Goal: Task Accomplishment & Management: Complete application form

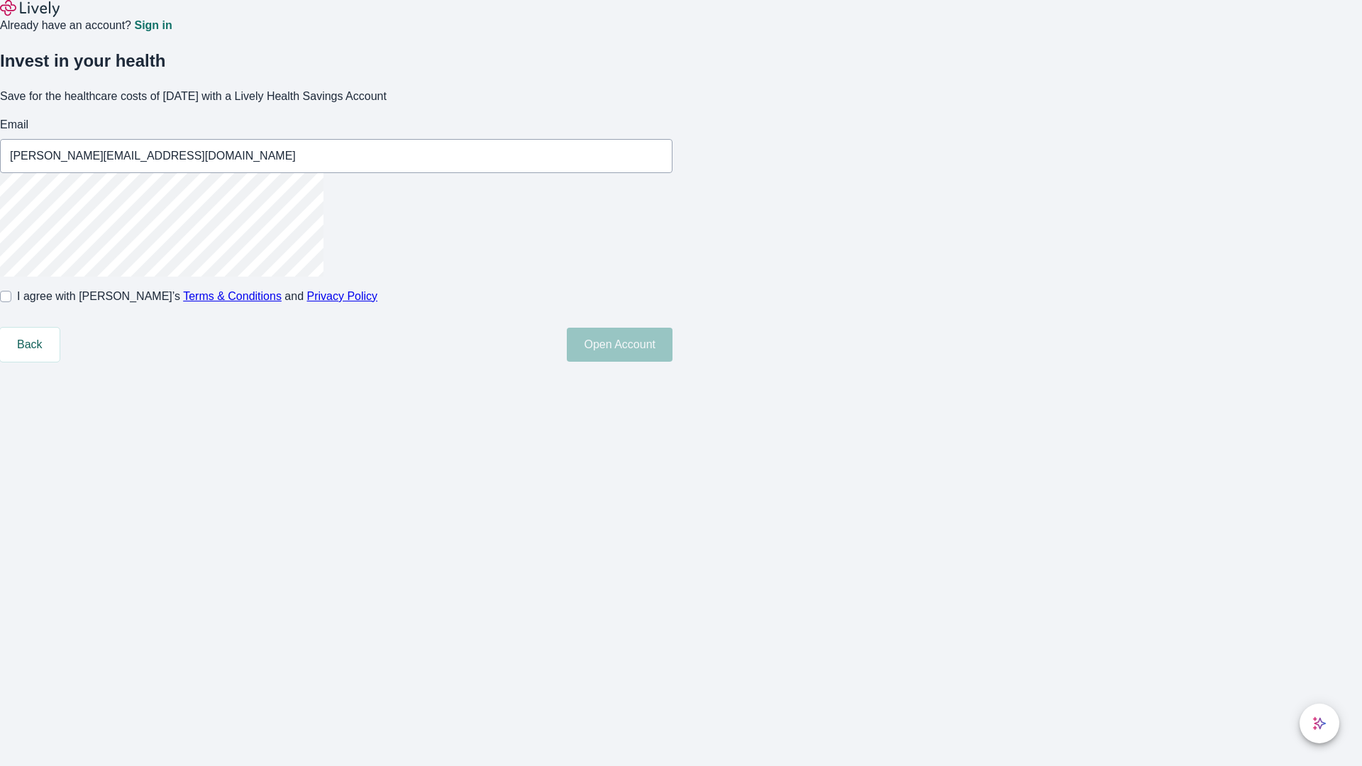
click at [11, 302] on input "I agree with Lively’s Terms & Conditions and Privacy Policy" at bounding box center [5, 296] width 11 height 11
checkbox input "true"
click at [672, 362] on button "Open Account" at bounding box center [620, 345] width 106 height 34
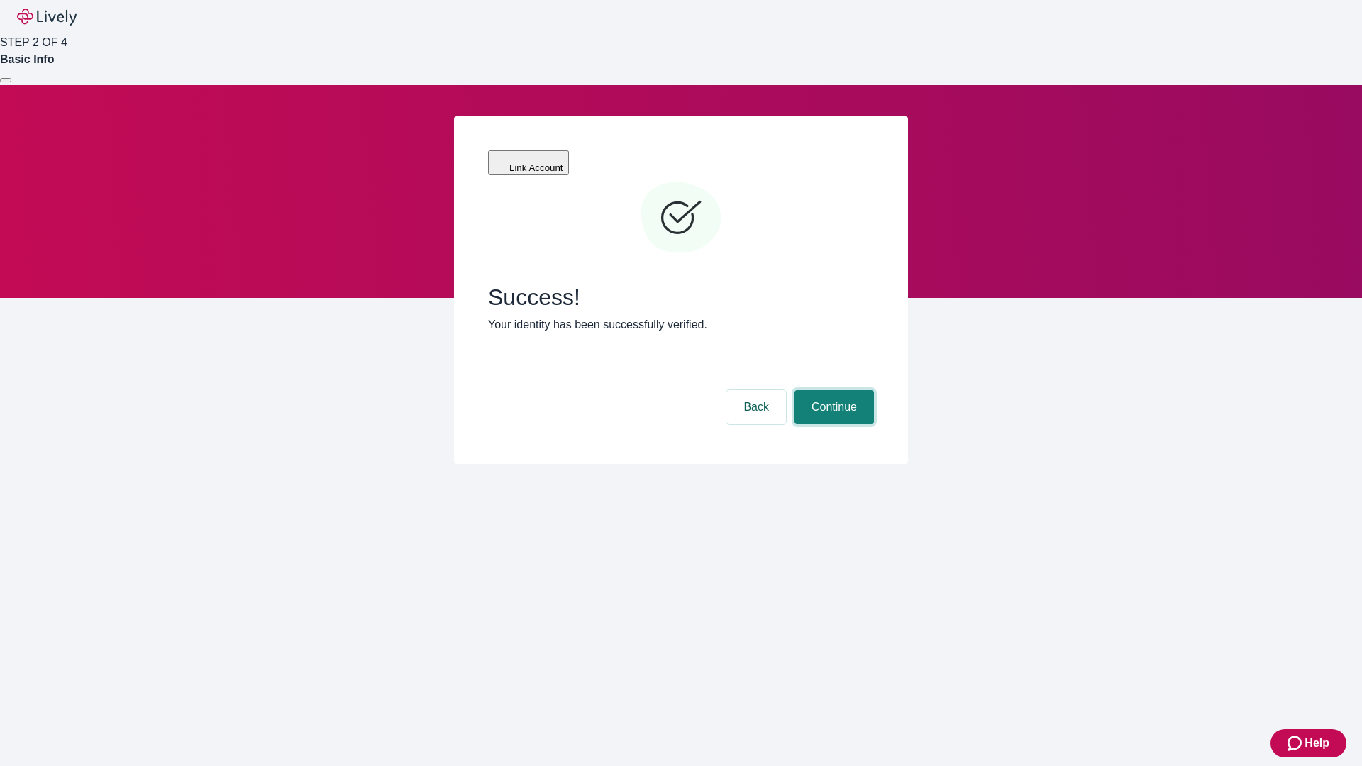
click at [832, 390] on button "Continue" at bounding box center [833, 407] width 79 height 34
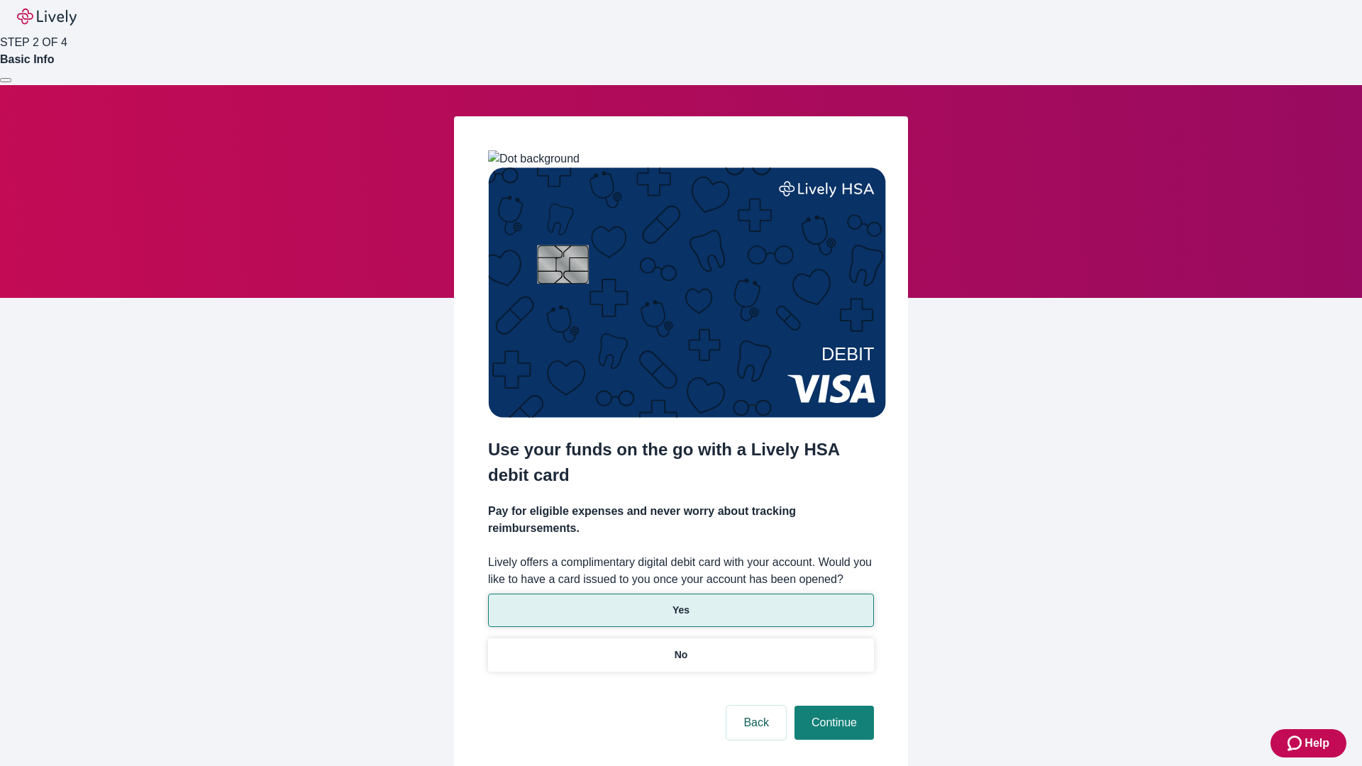
click at [680, 603] on p "Yes" at bounding box center [680, 610] width 17 height 15
click at [832, 706] on button "Continue" at bounding box center [833, 723] width 79 height 34
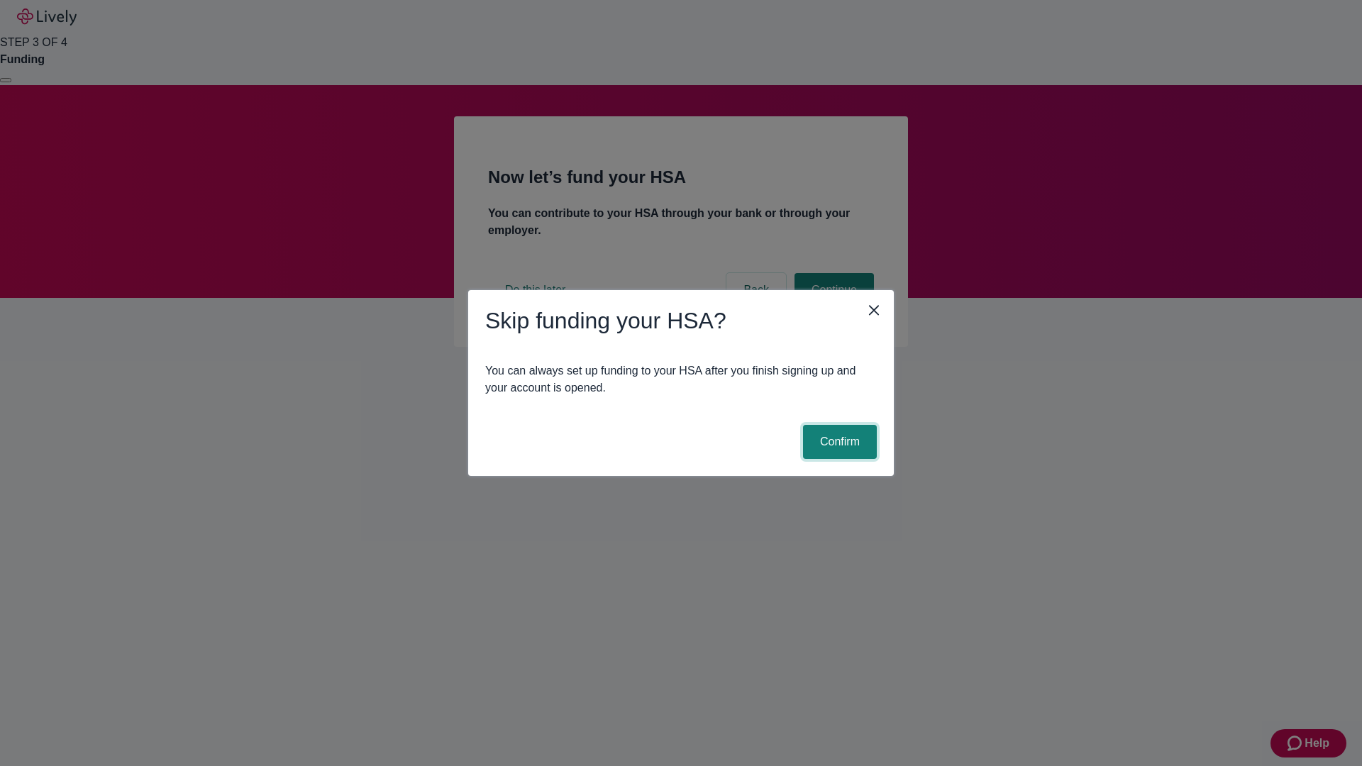
click at [838, 442] on button "Confirm" at bounding box center [840, 442] width 74 height 34
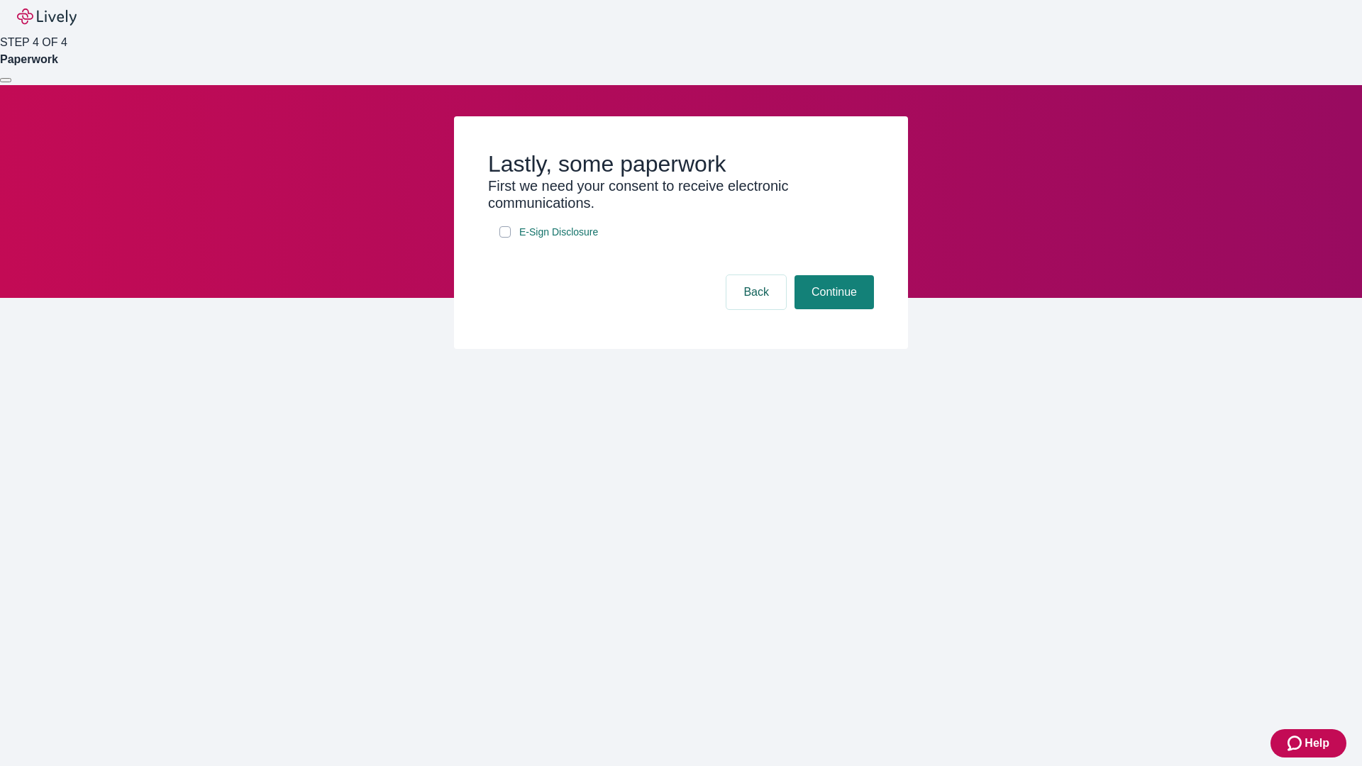
click at [505, 238] on input "E-Sign Disclosure" at bounding box center [504, 231] width 11 height 11
checkbox input "true"
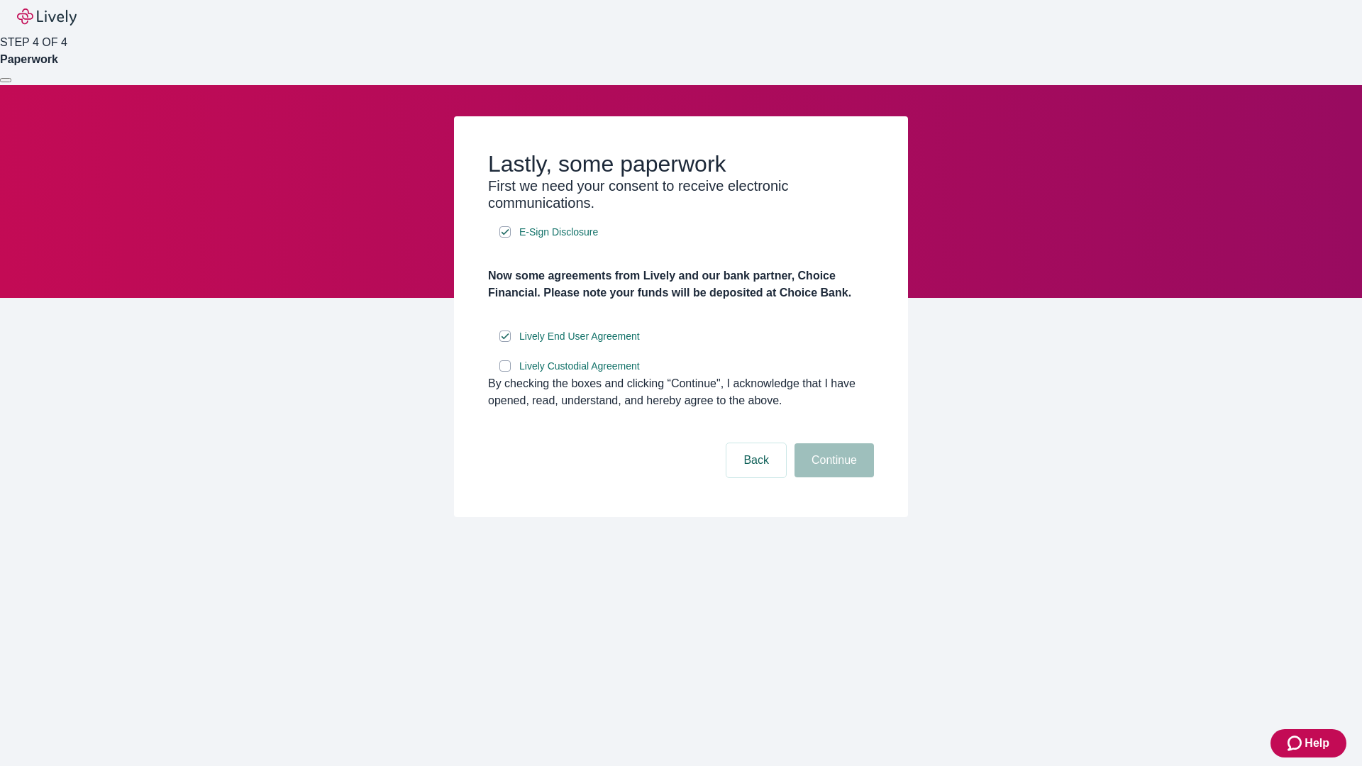
click at [505, 372] on input "Lively Custodial Agreement" at bounding box center [504, 365] width 11 height 11
checkbox input "true"
click at [832, 477] on button "Continue" at bounding box center [833, 460] width 79 height 34
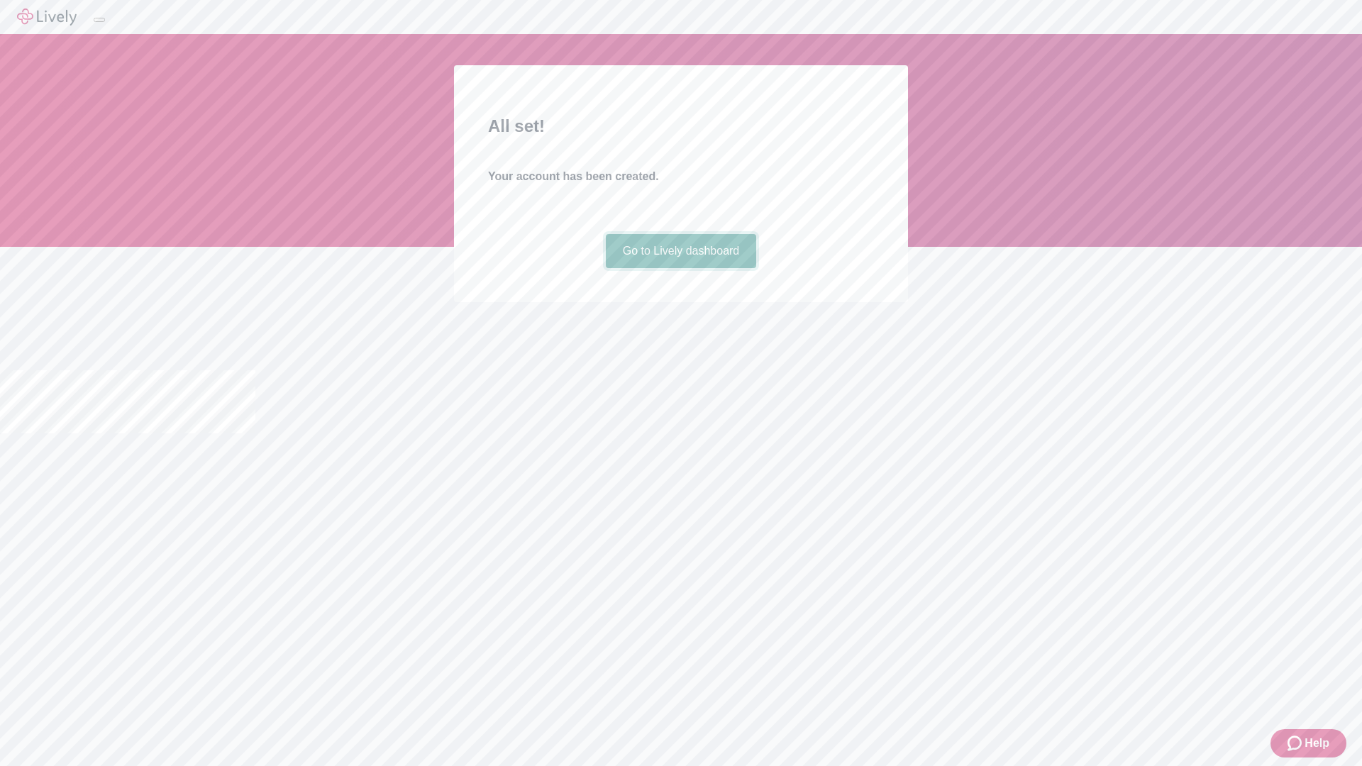
click at [680, 268] on link "Go to Lively dashboard" at bounding box center [681, 251] width 151 height 34
